Goal: Communication & Community: Answer question/provide support

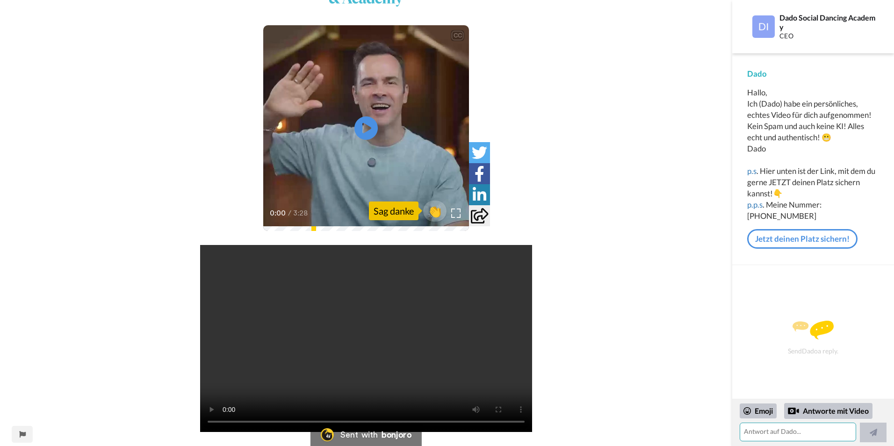
click at [806, 437] on textarea at bounding box center [797, 432] width 116 height 19
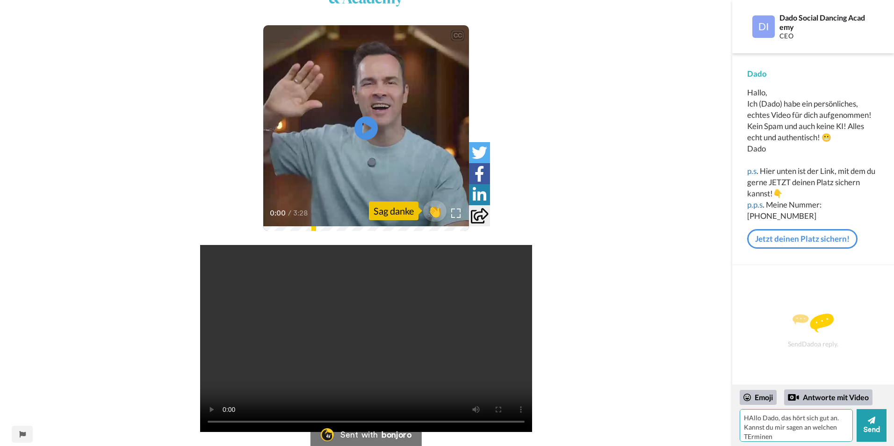
type textarea "HAllo Dado, das hört sich gut an. Kannst du mir sagen an welchen TErminen"
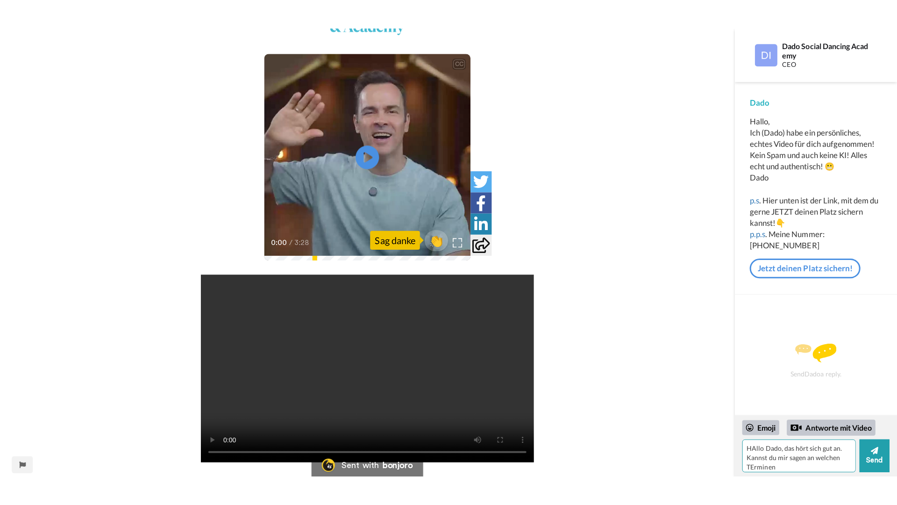
scroll to position [4, 0]
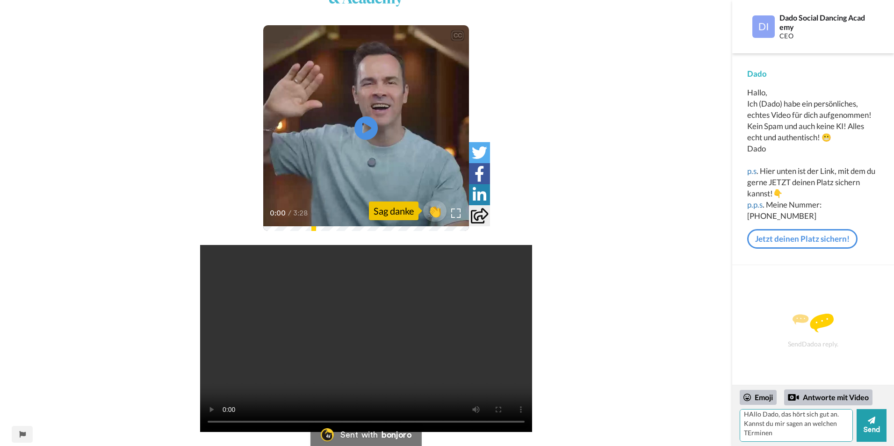
click at [750, 417] on textarea "HAllo Dado, das hört sich gut an. Kannst du mir sagen an welchen TErminen" at bounding box center [795, 425] width 113 height 33
drag, startPoint x: 748, startPoint y: 432, endPoint x: 753, endPoint y: 442, distance: 11.5
click at [749, 434] on textarea "[PERSON_NAME], das hört sich gut an. Kannst du mir sagen an welchen TErminen" at bounding box center [795, 425] width 113 height 33
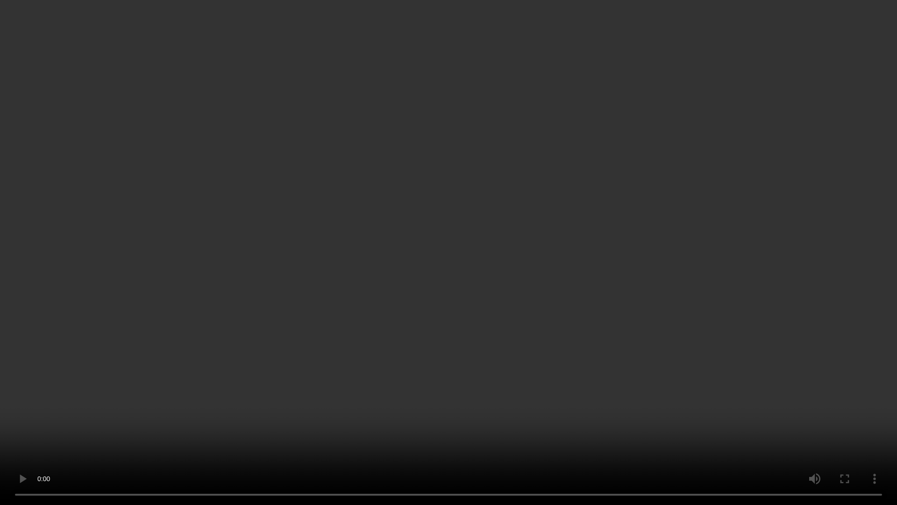
click at [882, 0] on video "Your browser does not support the video tag." at bounding box center [448, 252] width 897 height 505
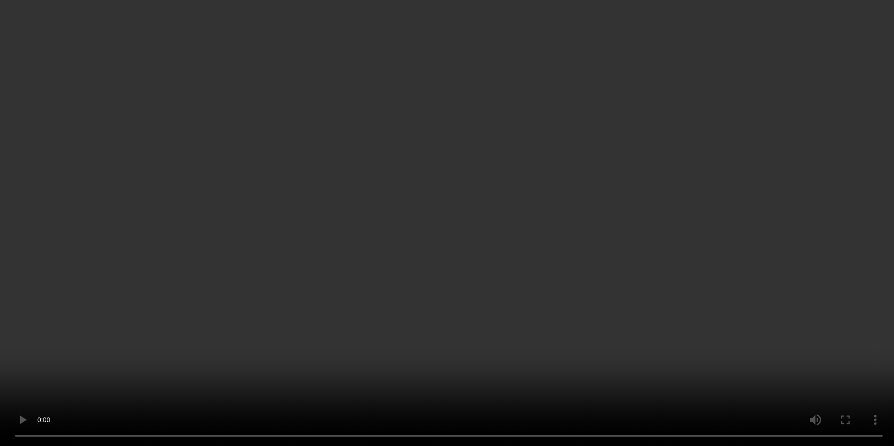
scroll to position [18, 0]
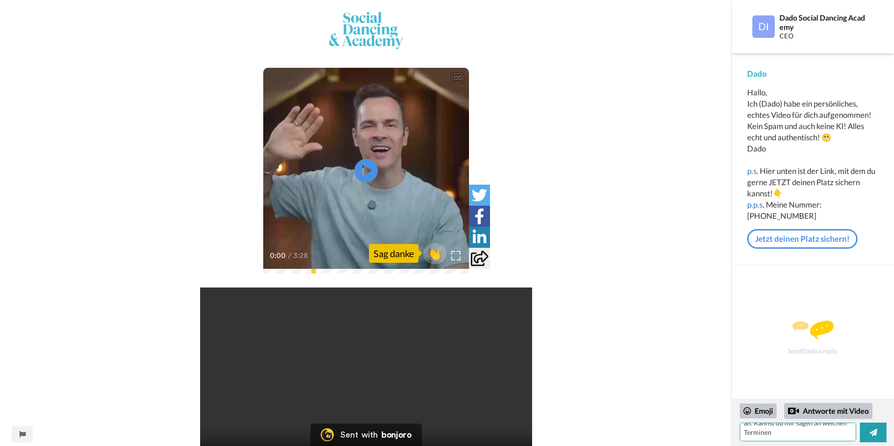
click at [777, 434] on textarea "[PERSON_NAME], das hört sich gut an. Kannst du mir sagen an welchen Terminen" at bounding box center [797, 432] width 116 height 19
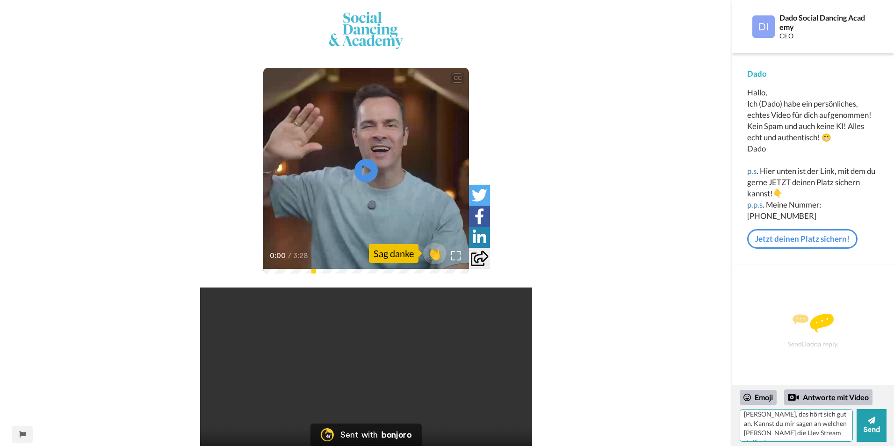
scroll to position [8, 0]
click at [762, 426] on textarea "[PERSON_NAME], das hört sich gut an. Kannst du mir sagen an welchen [PERSON_NAM…" at bounding box center [795, 425] width 113 height 33
click at [770, 429] on textarea "[PERSON_NAME], das hört sich gut an. Kannst du mir sagen an welchen [PERSON_NAM…" at bounding box center [795, 425] width 113 height 33
click at [775, 430] on textarea "[PERSON_NAME], das hört sich gut an. Kannst du mir sagen an welchen Terminen/ta…" at bounding box center [795, 425] width 113 height 33
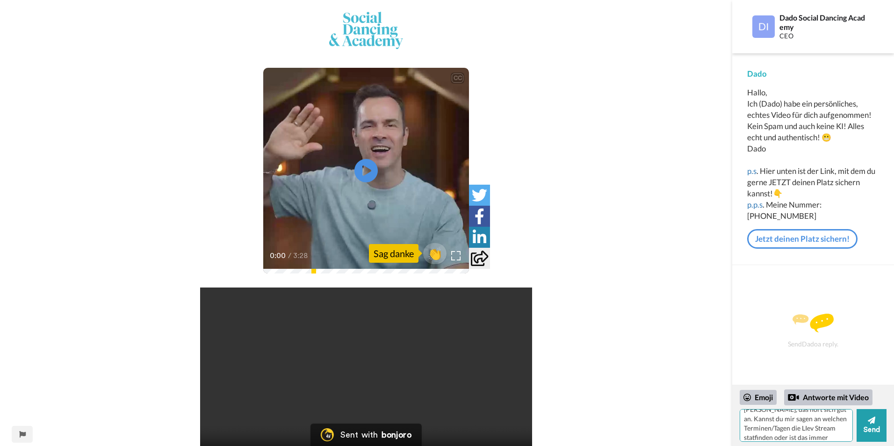
drag, startPoint x: 811, startPoint y: 430, endPoint x: 810, endPoint y: 434, distance: 4.9
click at [811, 431] on textarea "[PERSON_NAME], das hört sich gut an. Kannst du mir sagen an welchen Terminen/Ta…" at bounding box center [795, 425] width 113 height 33
click at [883, 363] on div "Send Dado a reply." at bounding box center [813, 325] width 162 height 120
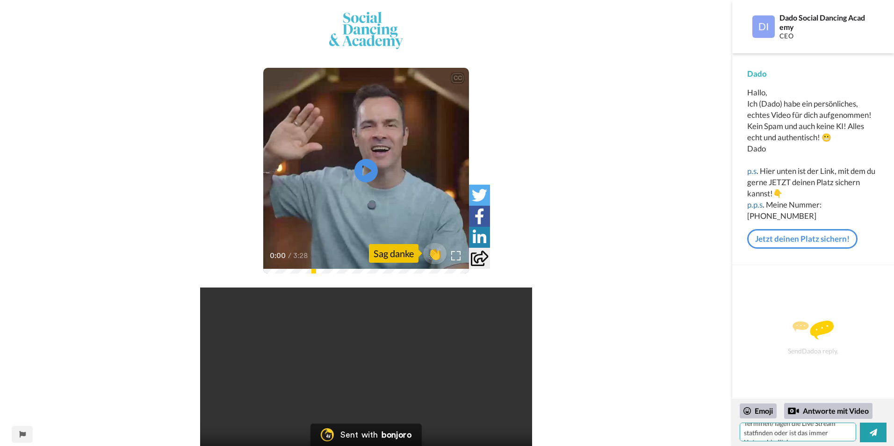
scroll to position [36, 0]
click at [801, 434] on textarea "[PERSON_NAME], das hört sich gut an. Kannst du mir sagen an welchen Terminen/Ta…" at bounding box center [797, 432] width 116 height 19
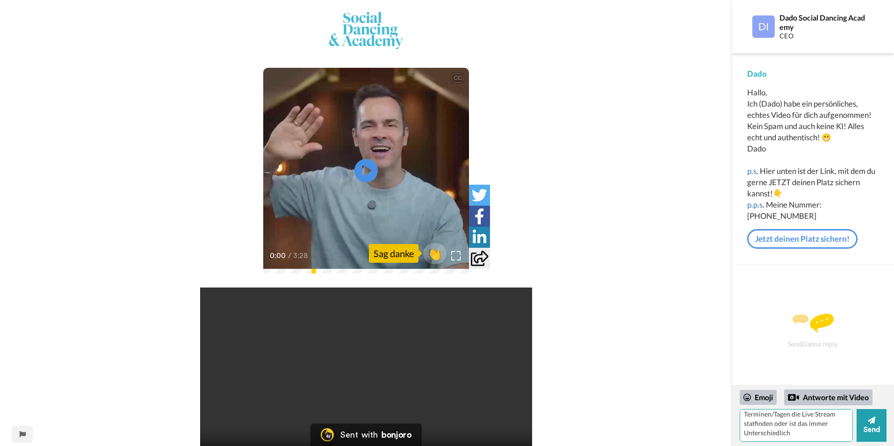
scroll to position [22, 0]
click at [801, 433] on textarea "[PERSON_NAME], das hört sich gut an. Kannst du mir sagen an welchen Terminen/Ta…" at bounding box center [795, 425] width 113 height 33
click at [876, 425] on button "Send" at bounding box center [871, 425] width 30 height 33
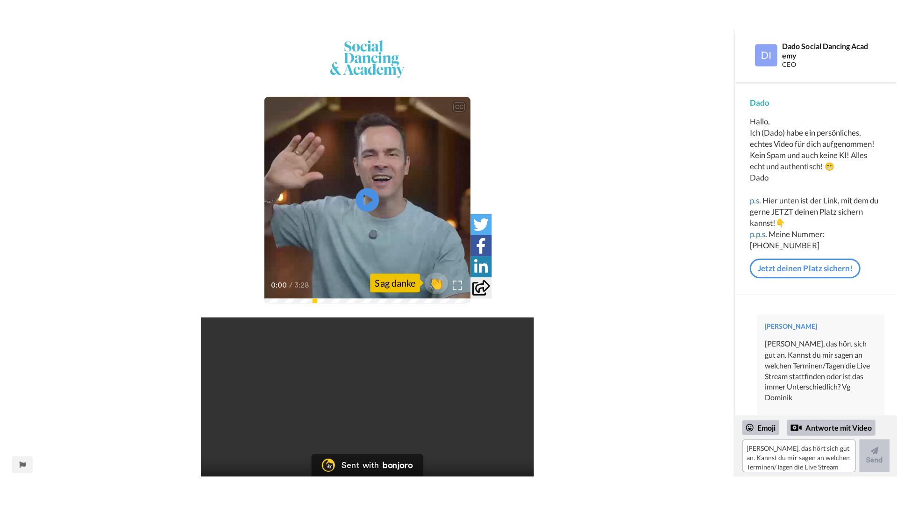
scroll to position [43, 0]
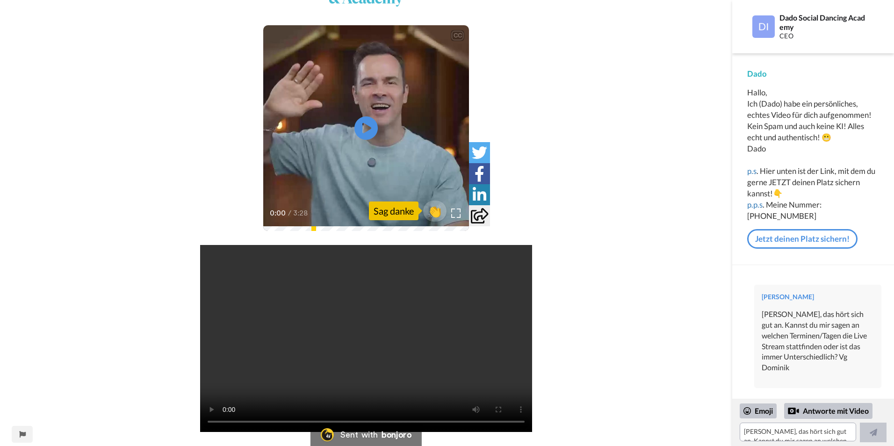
click at [348, 345] on video "Your browser does not support the video tag." at bounding box center [366, 338] width 332 height 187
click at [407, 332] on video "Your browser does not support the video tag." at bounding box center [366, 338] width 332 height 187
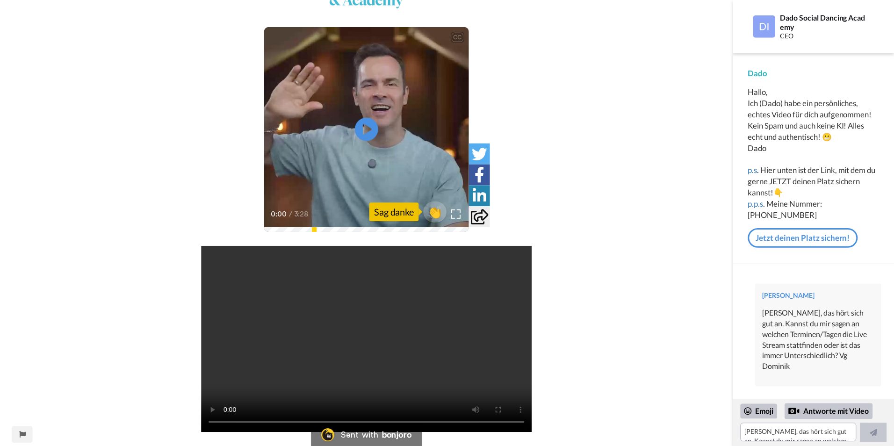
scroll to position [0, 0]
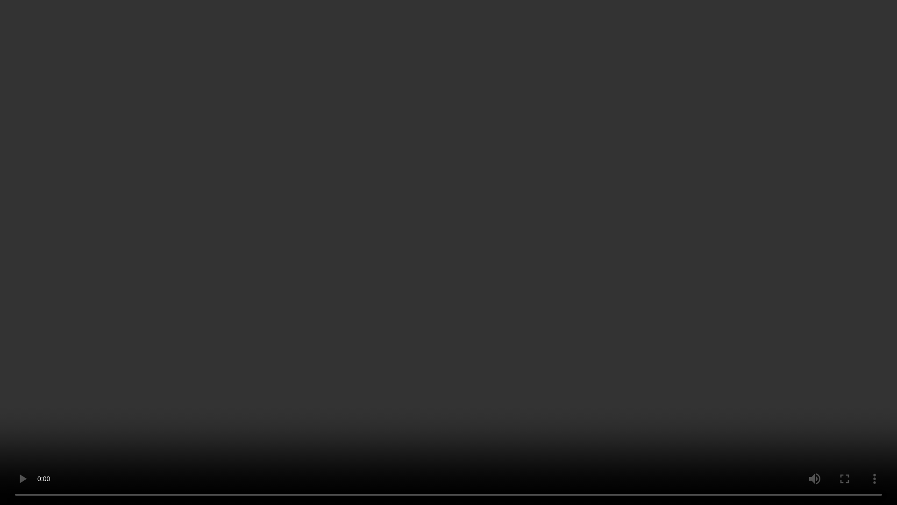
drag, startPoint x: 461, startPoint y: 294, endPoint x: 464, endPoint y: 280, distance: 14.3
click at [463, 283] on video "Your browser does not support the video tag." at bounding box center [448, 252] width 897 height 505
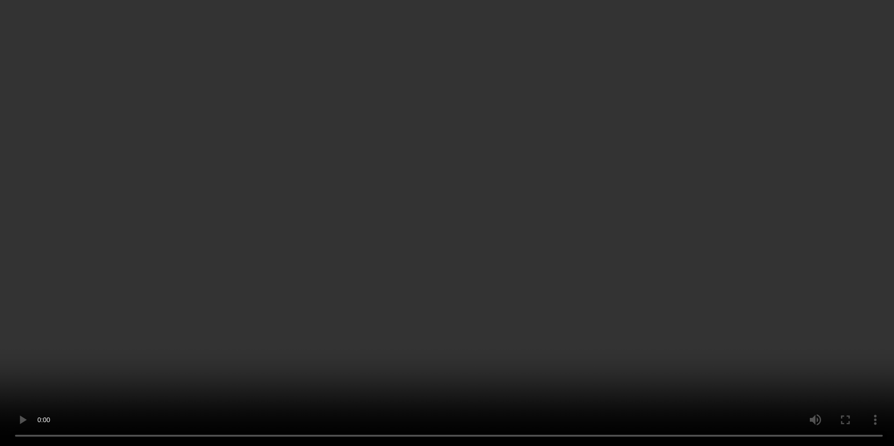
scroll to position [43, 0]
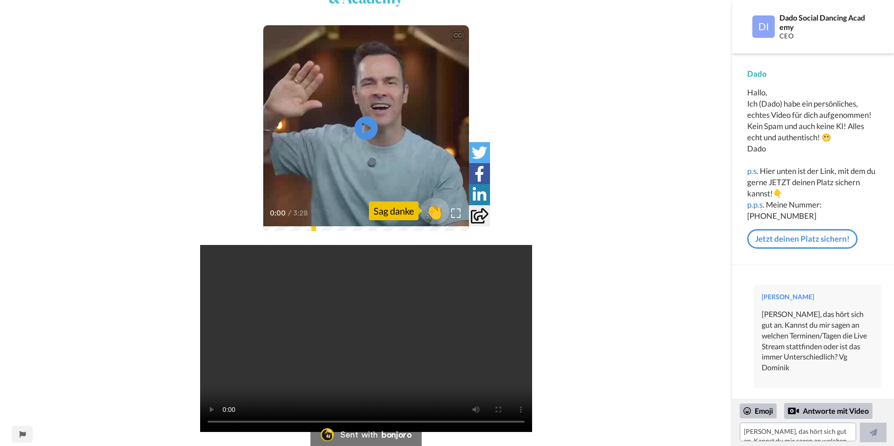
click at [434, 215] on span "👏" at bounding box center [434, 210] width 29 height 19
click at [621, 364] on div "CC Play/Pause 0:00 / 3:28 1 👍 Your browser does not support the video tag." at bounding box center [366, 207] width 732 height 477
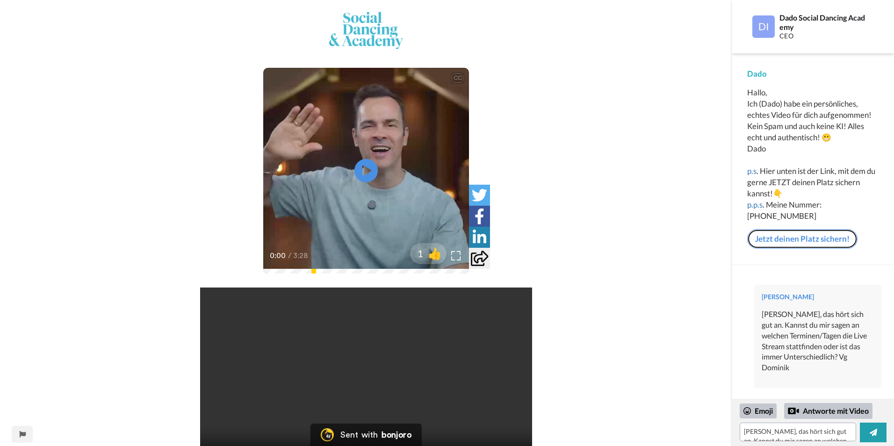
click at [801, 247] on link "Jetzt deinen Platz sichern!" at bounding box center [802, 239] width 110 height 20
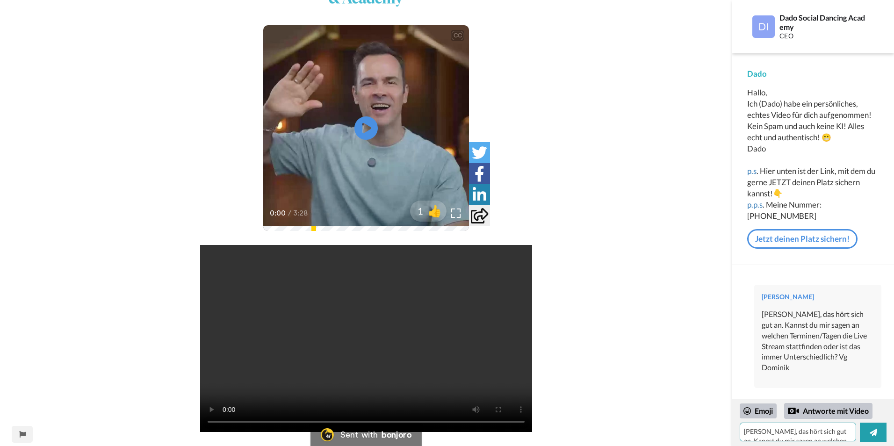
click at [784, 434] on textarea "👏" at bounding box center [797, 432] width 116 height 19
drag, startPoint x: 773, startPoint y: 421, endPoint x: 706, endPoint y: 417, distance: 66.9
click at [706, 417] on div "CC Play/Pause 0:00 / 3:28 1 👍 Your browser does not support the video tag. Sent…" at bounding box center [447, 223] width 894 height 446
click at [771, 420] on textarea "👏" at bounding box center [795, 425] width 113 height 33
type textarea "👏"
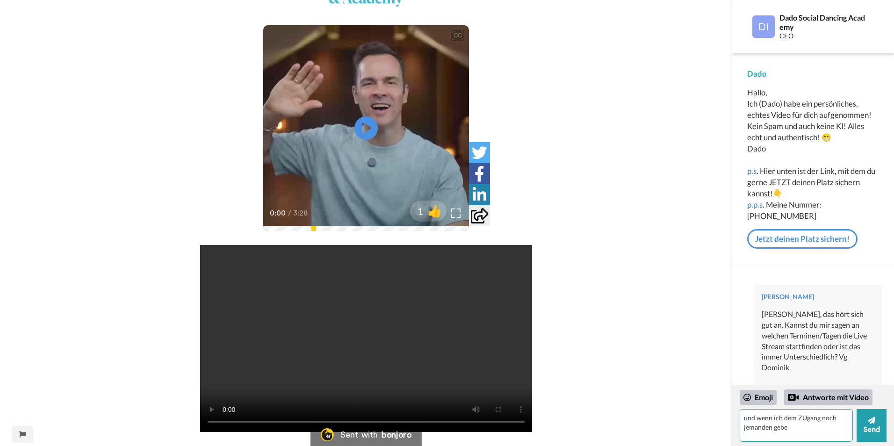
click at [803, 419] on textarea "und wenn ich dem ZUgang noch jemanden gebe" at bounding box center [795, 425] width 113 height 33
click at [801, 424] on textarea "und wenn ich dem Zigang noch jemanden gebe" at bounding box center [795, 425] width 113 height 33
click at [801, 415] on textarea "und wenn ich dem Zigang noch jemanden gebe" at bounding box center [795, 425] width 113 height 33
click at [702, 429] on div "CC Play/Pause 0:00 / 3:28 1 👍 Your browser does not support the video tag." at bounding box center [366, 207] width 732 height 477
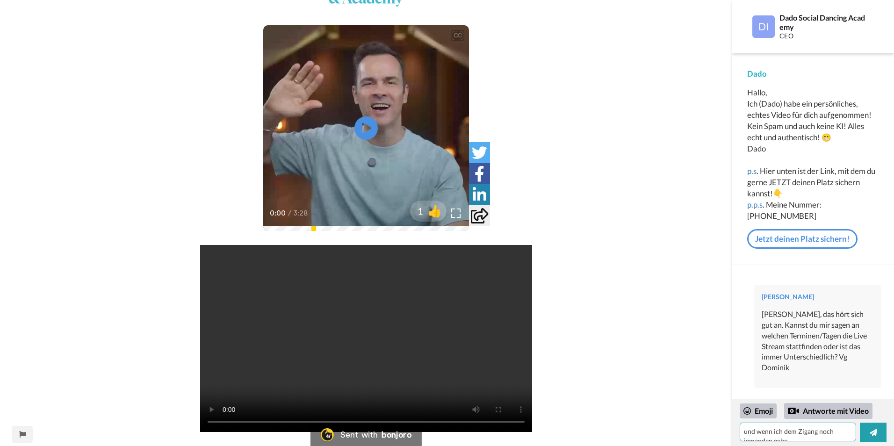
click at [802, 434] on textarea "und wenn ich dem Zigang noch jemanden gebe" at bounding box center [797, 432] width 116 height 19
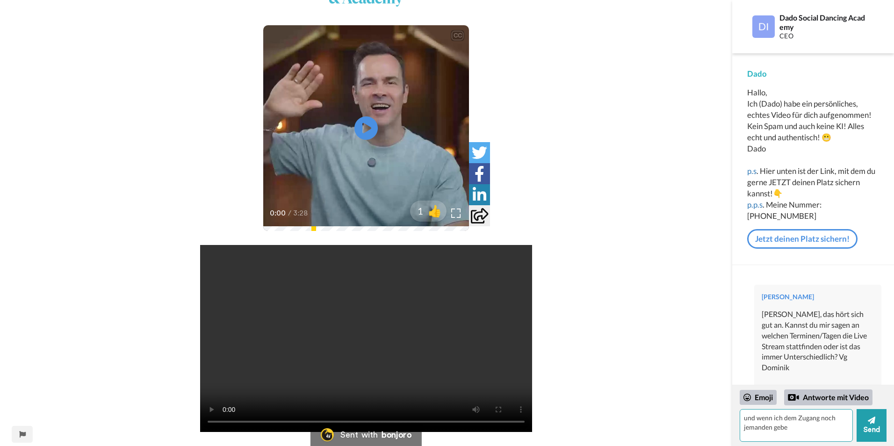
click at [808, 429] on textarea "und wenn ich dem Zugang noch jemanden gebe" at bounding box center [795, 425] width 113 height 33
type textarea "und wenn ich dem Zugang noch jemanden gebe ist das dann nochmal der gleiche Pre…"
click at [876, 438] on button "Send" at bounding box center [871, 425] width 30 height 33
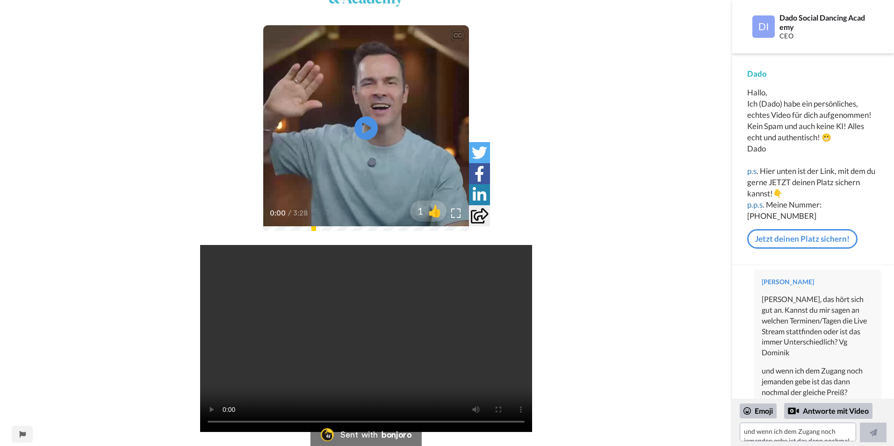
scroll to position [23, 0]
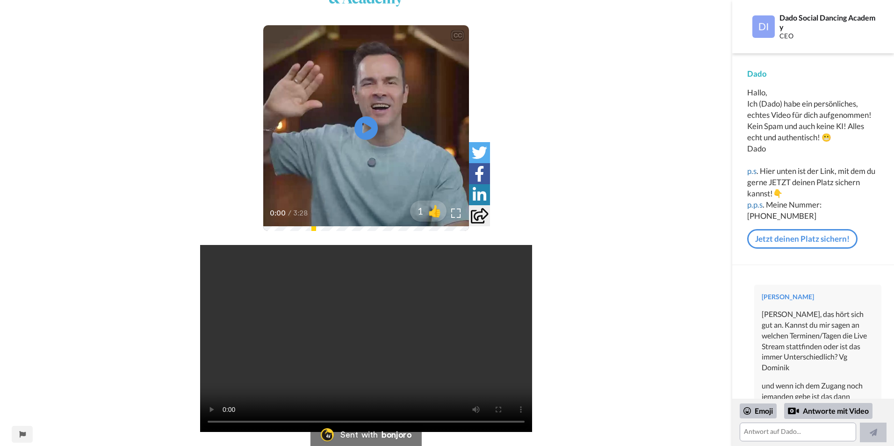
scroll to position [637, 0]
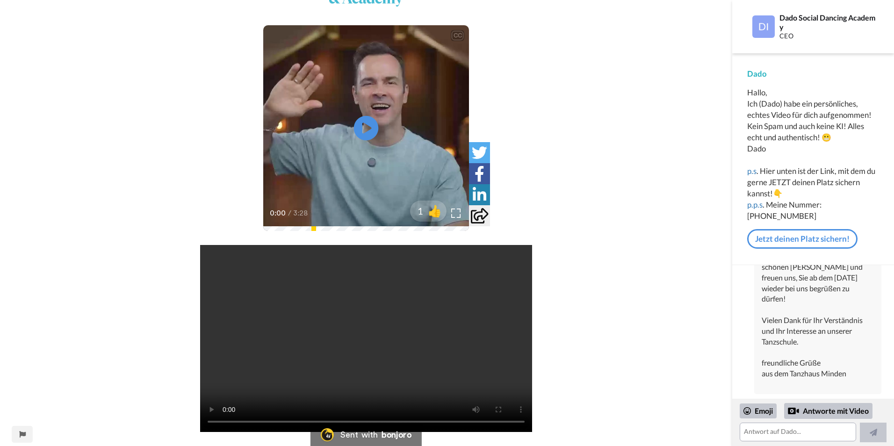
click at [366, 129] on icon "Play/Pause" at bounding box center [366, 128] width 25 height 44
click at [455, 215] on img at bounding box center [456, 213] width 10 height 10
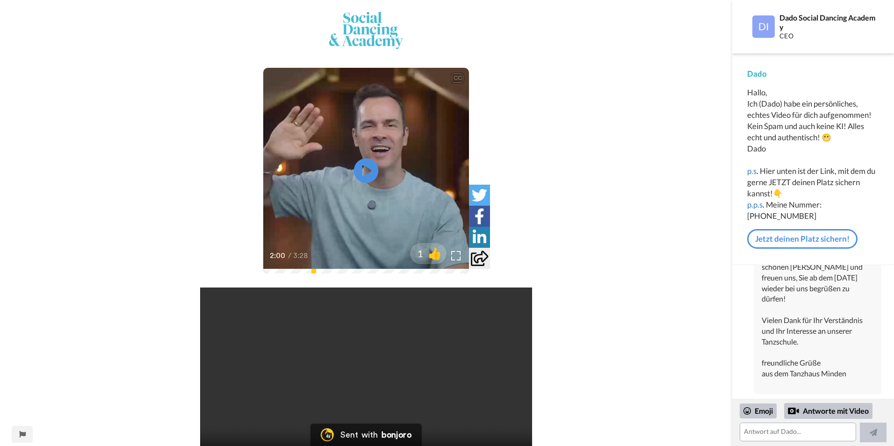
click at [367, 165] on icon at bounding box center [366, 170] width 25 height 25
click at [349, 188] on video at bounding box center [366, 171] width 206 height 206
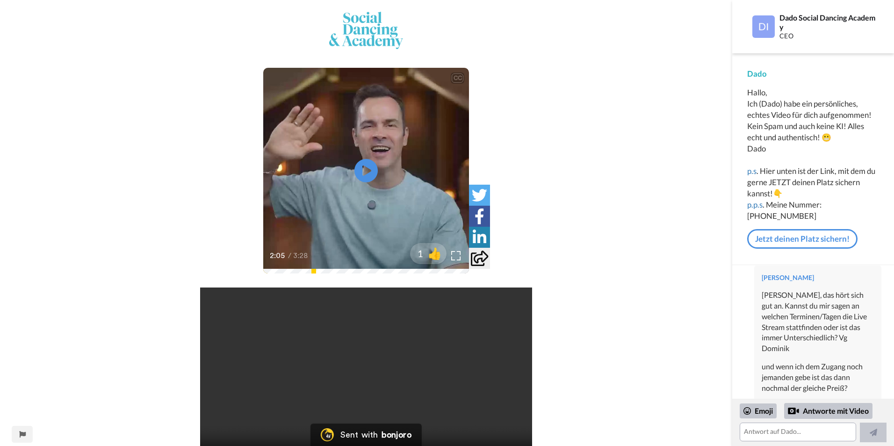
scroll to position [0, 0]
